Goal: Navigation & Orientation: Go to known website

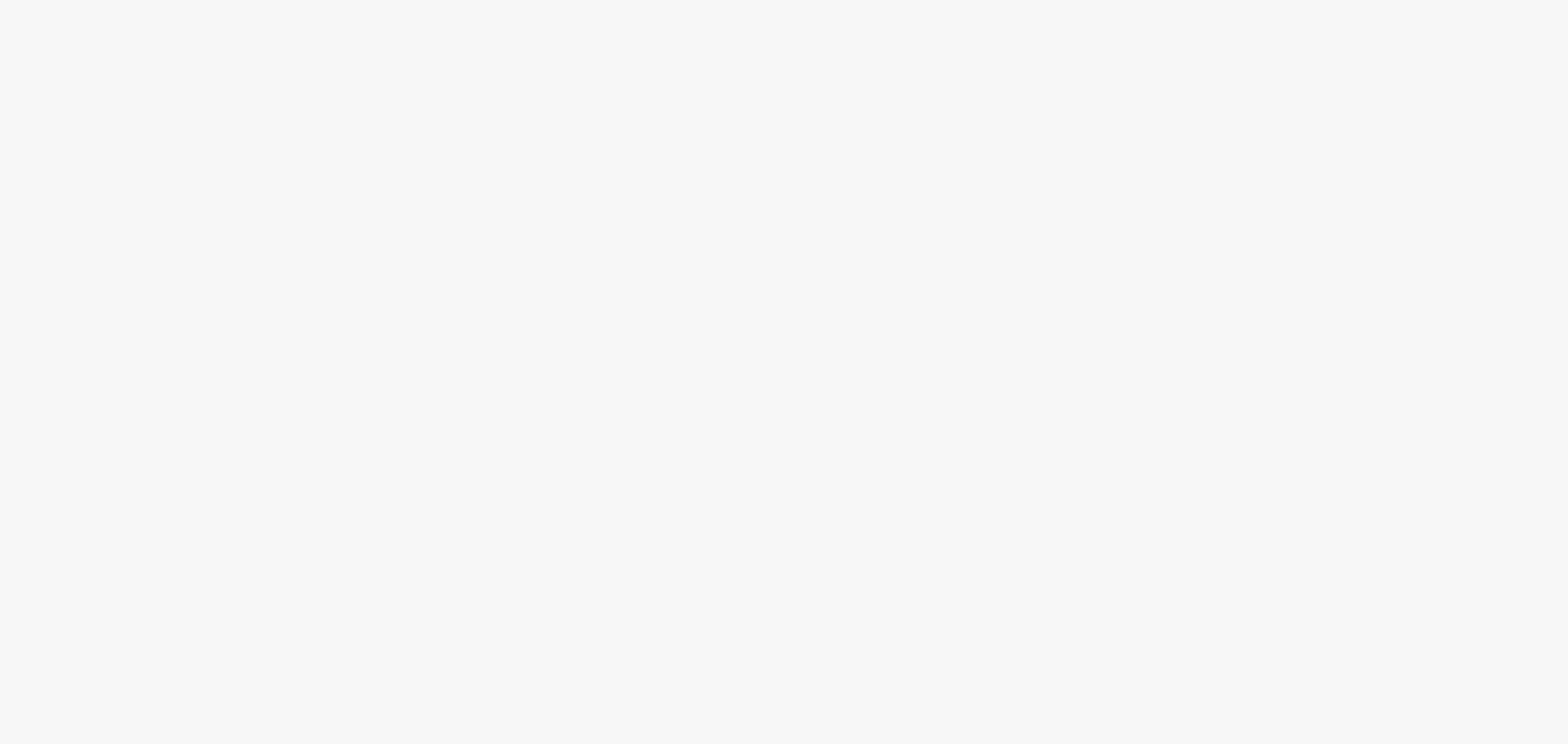
click at [1157, 86] on div at bounding box center [784, 401] width 1568 height 685
click at [1153, 45] on body at bounding box center [784, 372] width 1568 height 744
drag, startPoint x: 1355, startPoint y: 308, endPoint x: 1286, endPoint y: 207, distance: 122.3
click at [1353, 304] on div at bounding box center [784, 401] width 1568 height 685
